Goal: Register for event/course

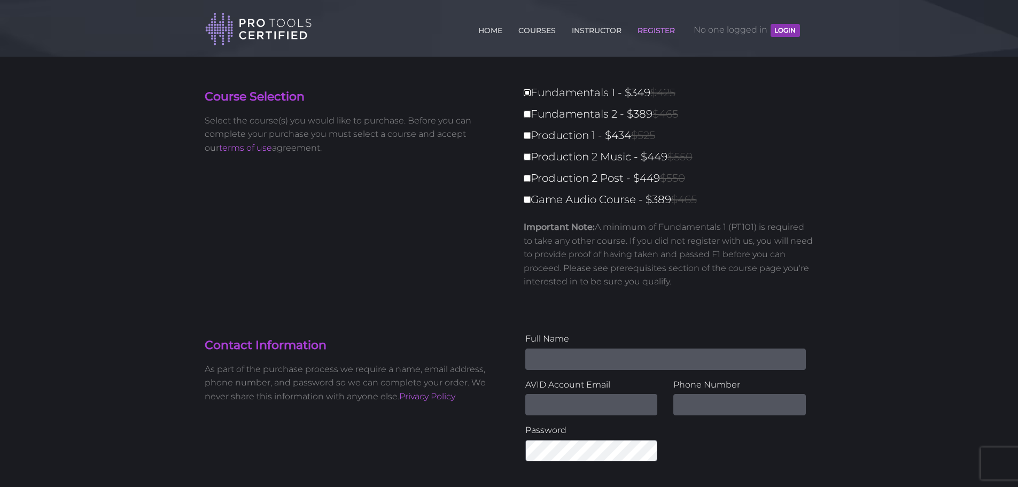
click at [526, 94] on input "Fundamentals 1 - $349 $425" at bounding box center [527, 92] width 7 height 7
checkbox input "true"
type input "349"
click at [528, 117] on input "Fundamentals 2 - $389 $465" at bounding box center [527, 114] width 7 height 7
checkbox input "true"
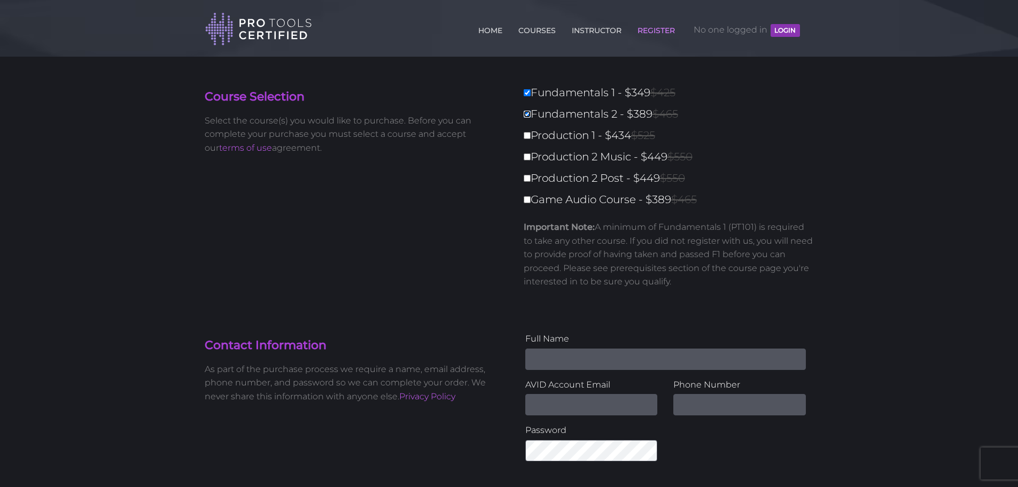
type input "738"
